Goal: Information Seeking & Learning: Learn about a topic

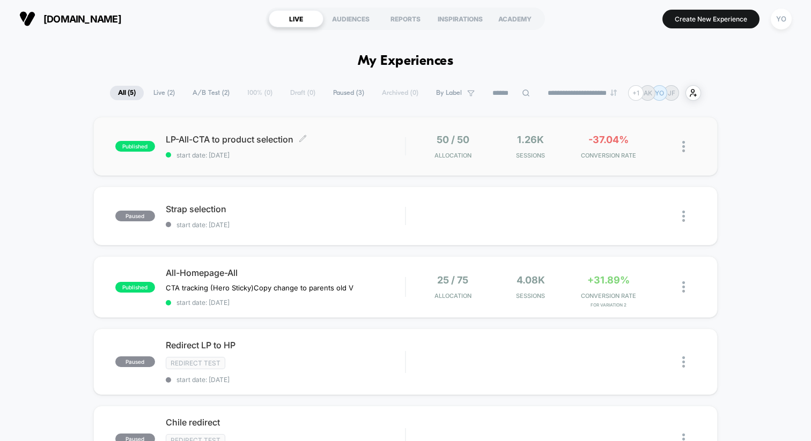
click at [247, 149] on div "LP-All-CTA to product selection Click to edit experience details Click to edit …" at bounding box center [285, 146] width 239 height 25
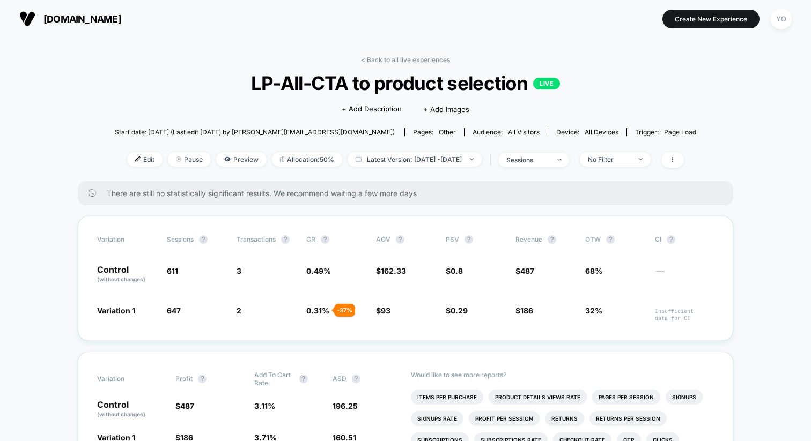
click at [96, 10] on section "[DOMAIN_NAME]" at bounding box center [143, 18] width 254 height 27
click at [94, 14] on span "[DOMAIN_NAME]" at bounding box center [82, 18] width 78 height 11
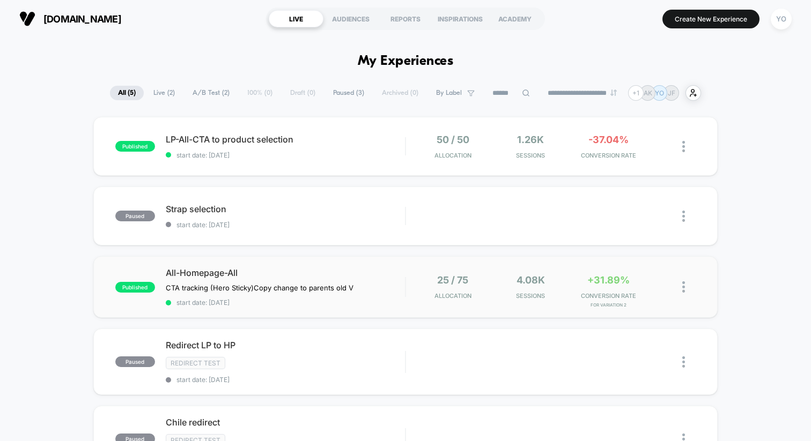
click at [261, 268] on span "All-Homepage-All" at bounding box center [285, 273] width 239 height 11
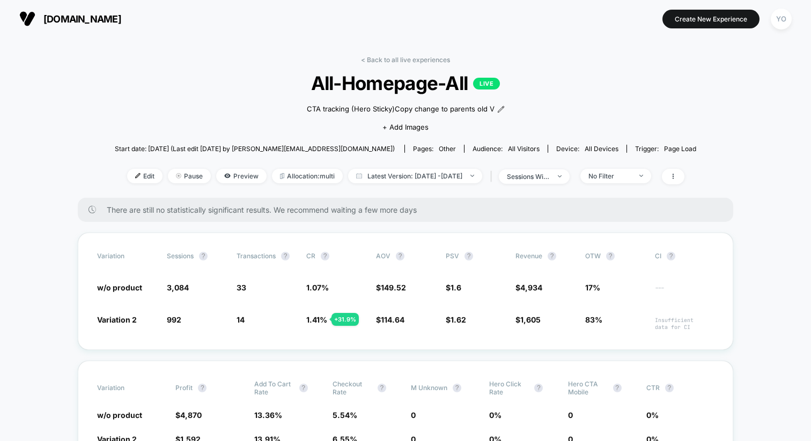
click at [78, 17] on span "[DOMAIN_NAME]" at bounding box center [82, 18] width 78 height 11
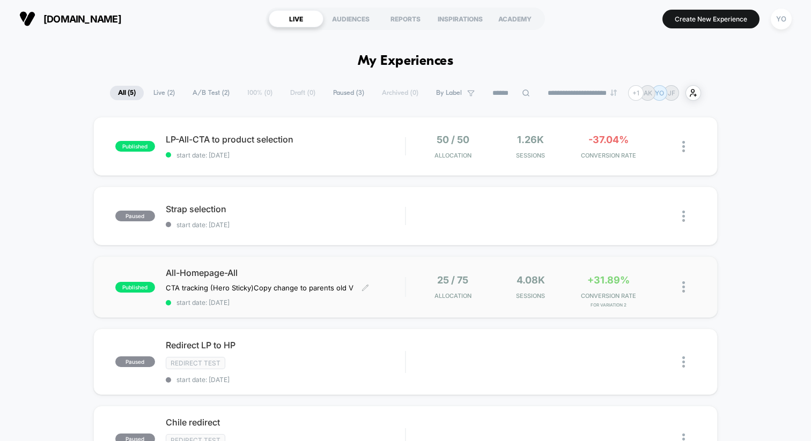
click at [397, 294] on div "All-Homepage-All CTA tracking (Hero Sticky) Copy change to parents old V Click …" at bounding box center [285, 287] width 239 height 39
